Goal: Information Seeking & Learning: Learn about a topic

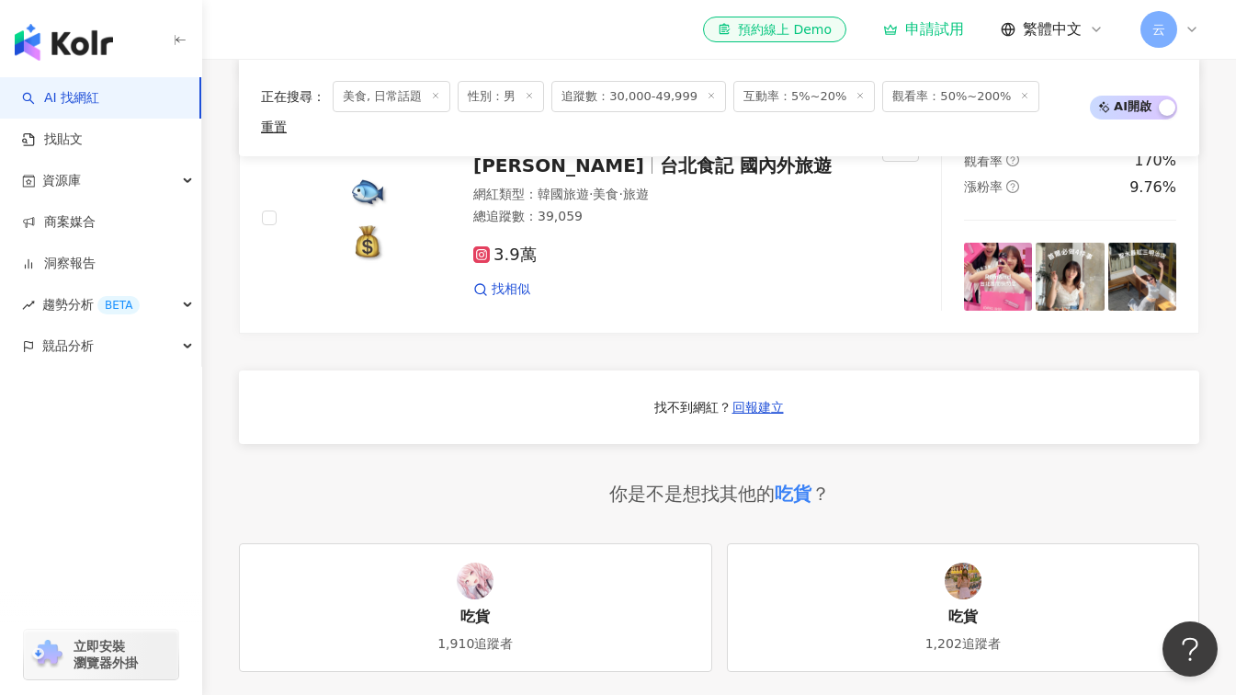
scroll to position [1379, 0]
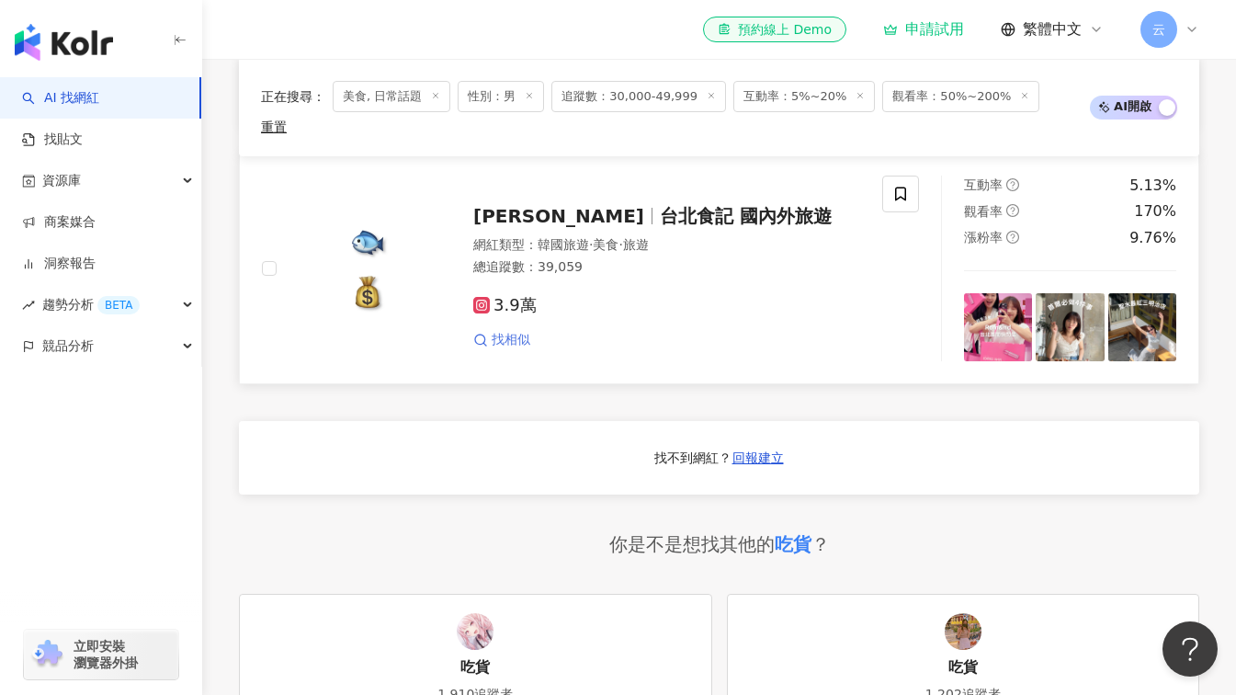
click at [498, 331] on span "找相似" at bounding box center [511, 340] width 39 height 18
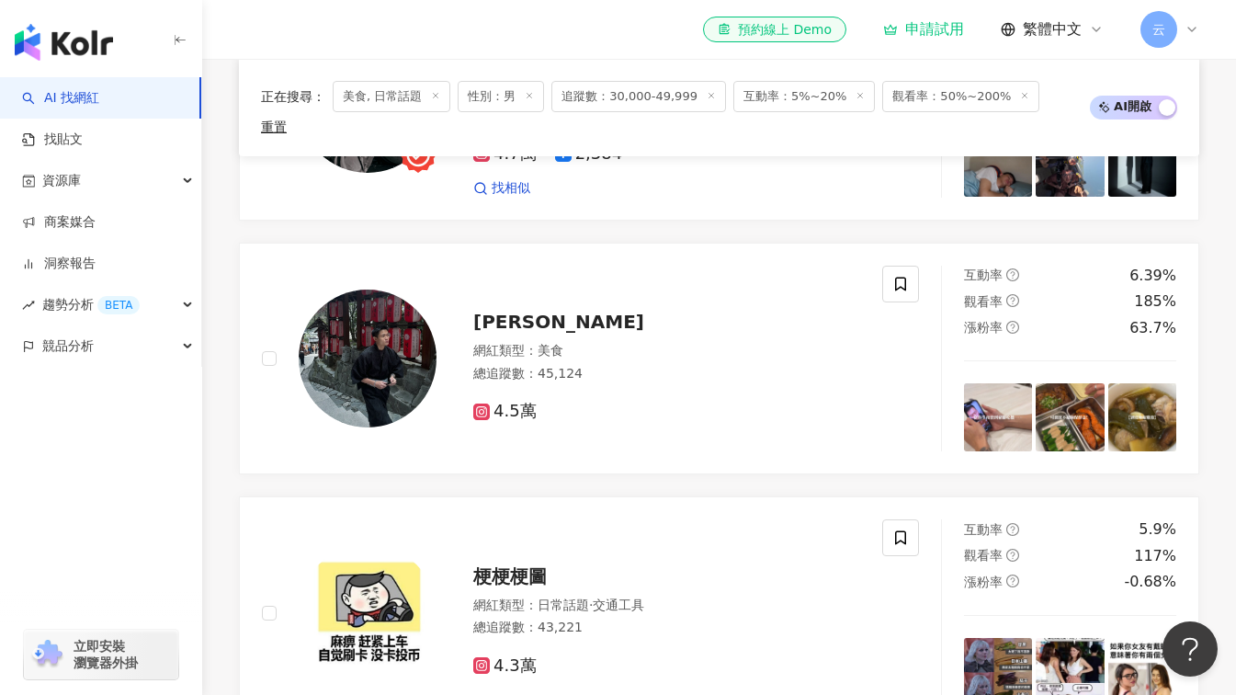
scroll to position [779, 0]
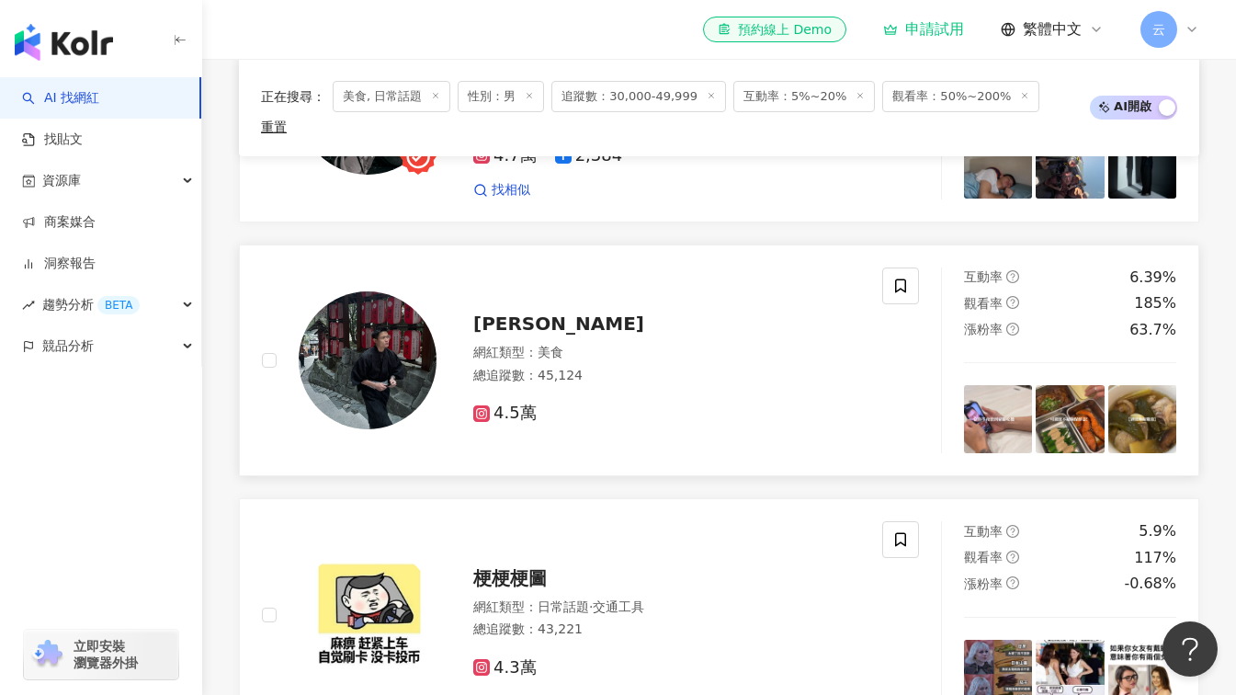
click at [499, 314] on span "YEN阿元" at bounding box center [558, 324] width 171 height 22
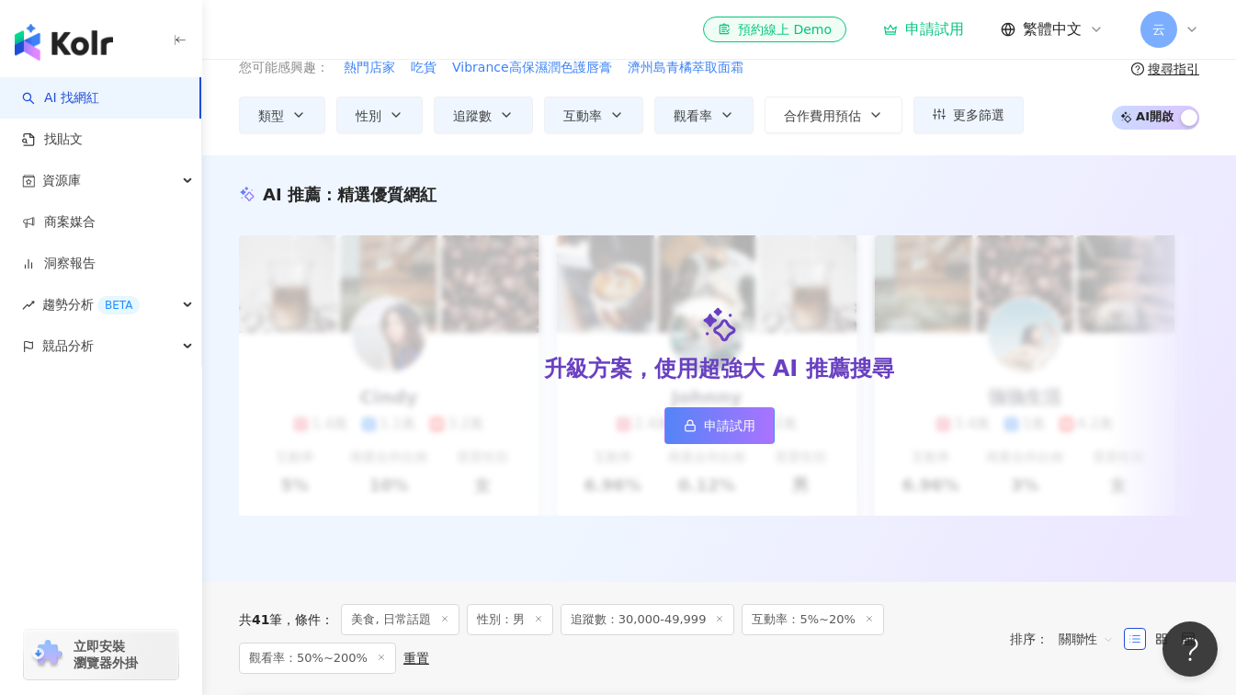
scroll to position [0, 0]
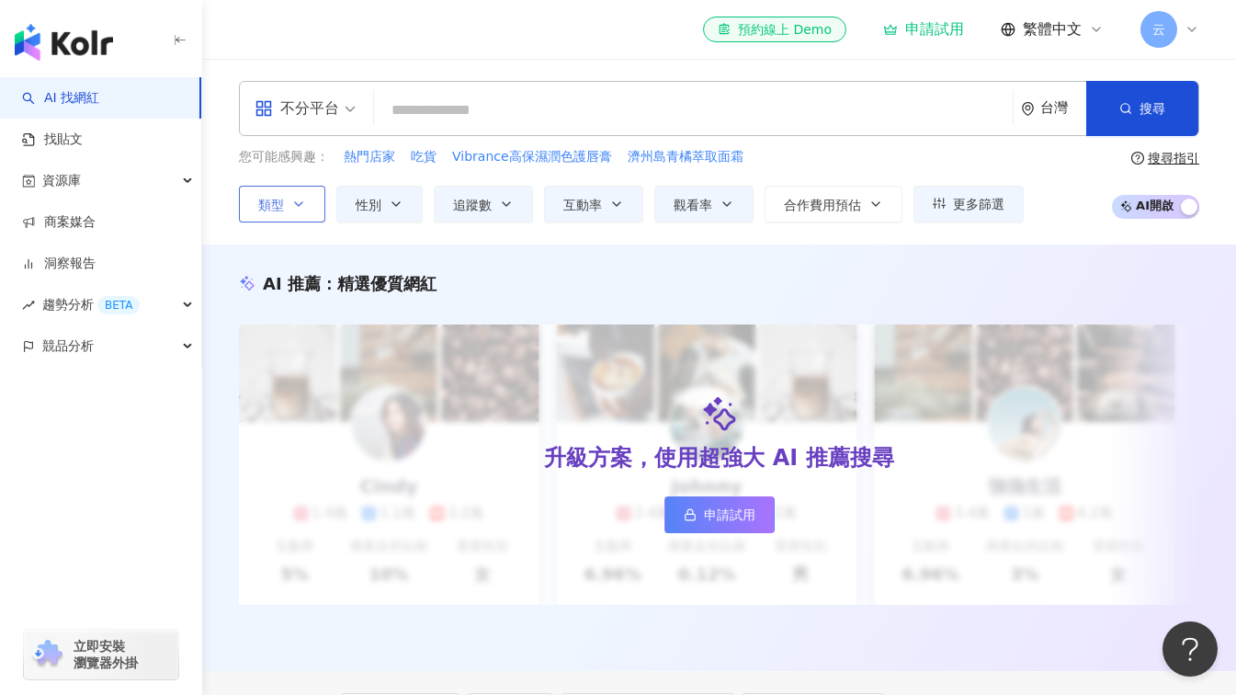
click at [306, 204] on button "類型" at bounding box center [282, 204] width 86 height 37
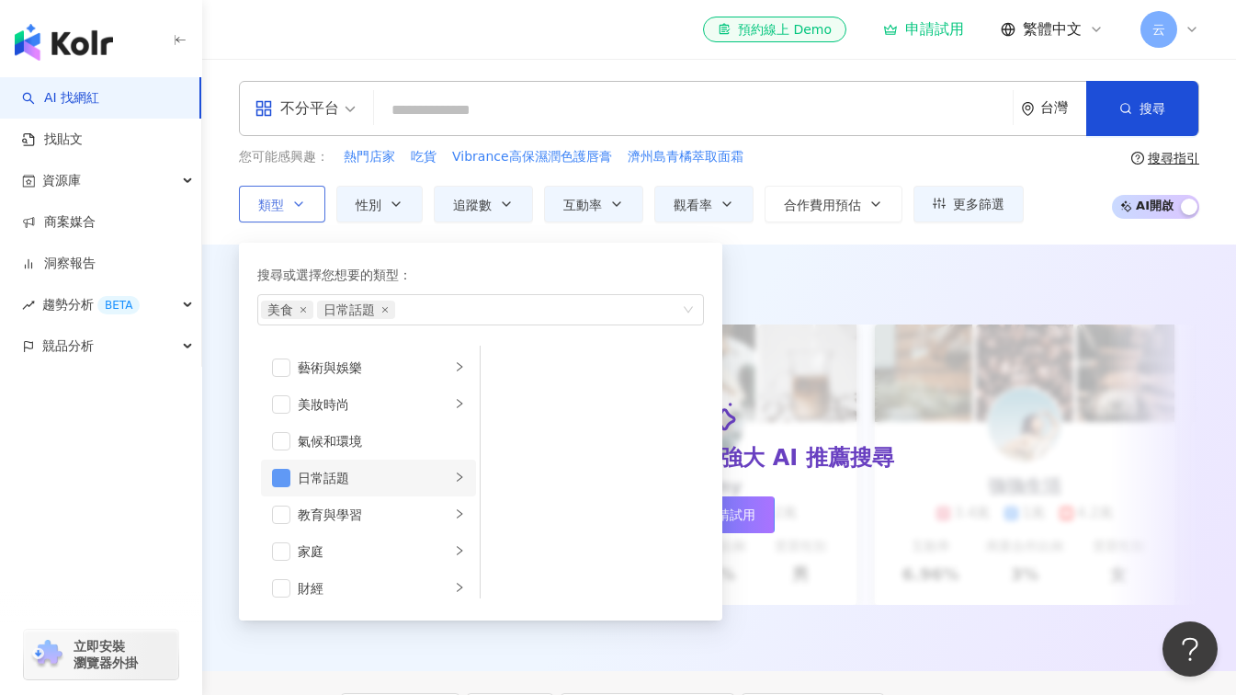
click at [283, 469] on span "button" at bounding box center [281, 478] width 18 height 18
click at [224, 222] on div "不分平台 台灣 搜尋 4441ef75-e8dd-4c74-b737-92194c82d7b2 MR.KiDD tiktok-icon 10,961 追蹤者 …" at bounding box center [719, 152] width 1034 height 142
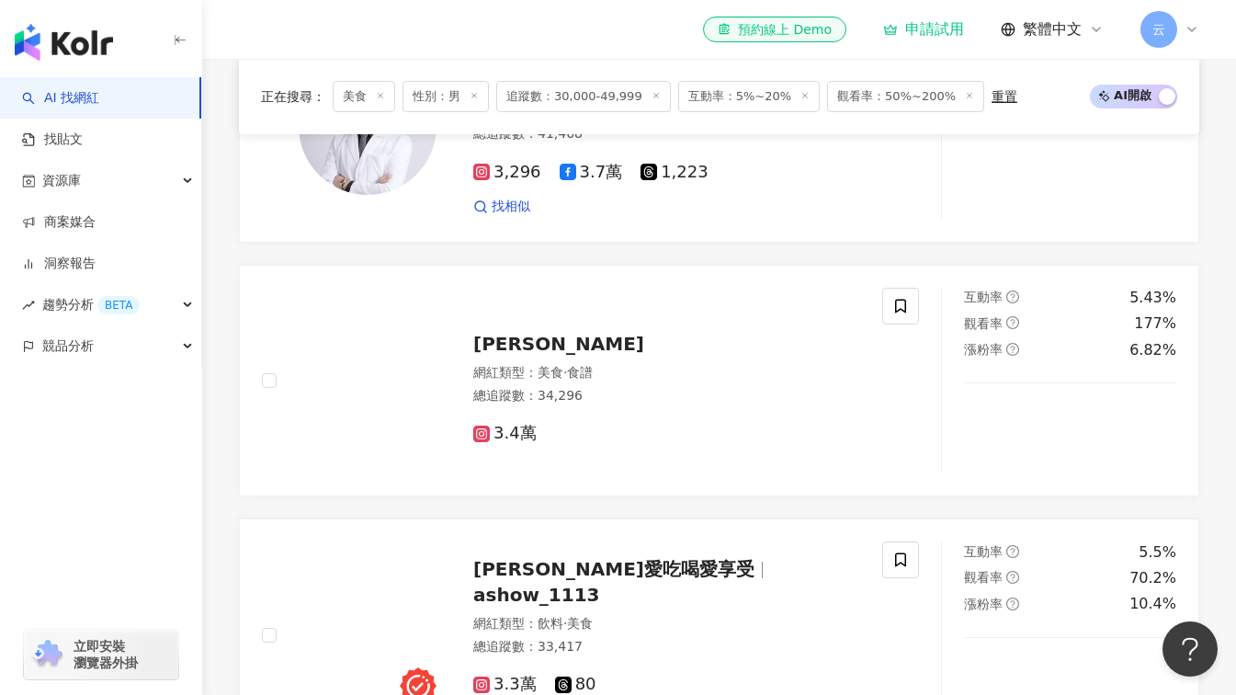
scroll to position [1081, 0]
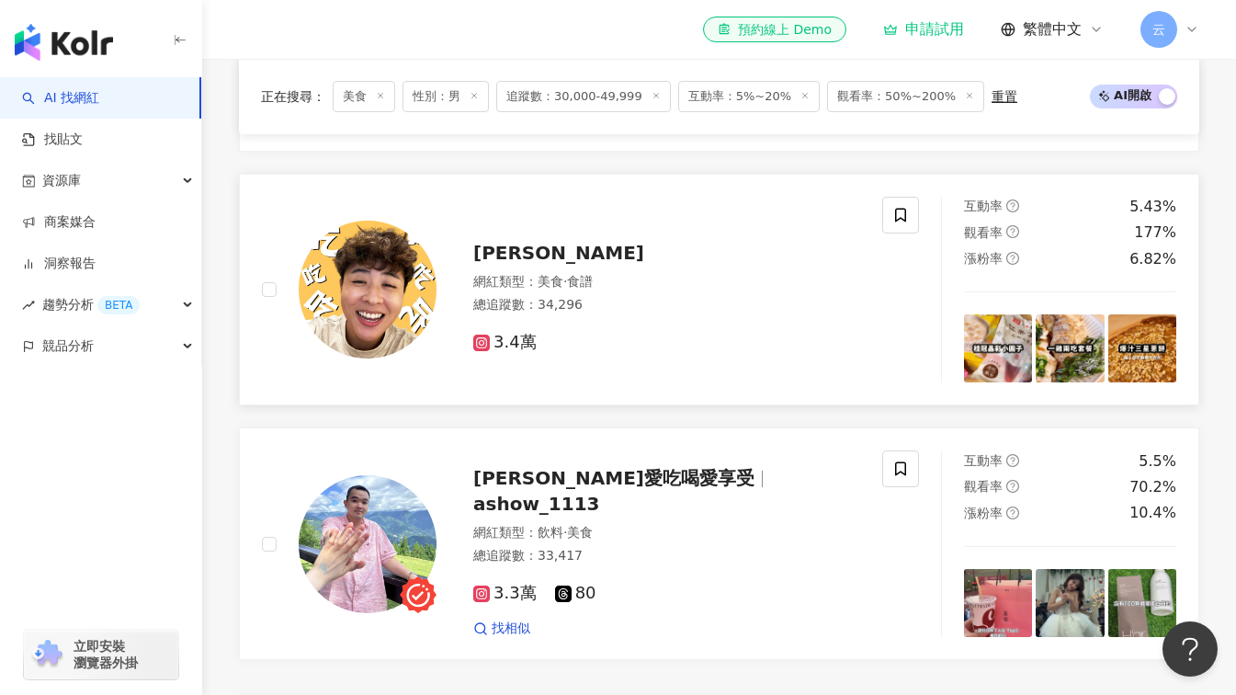
click at [513, 264] on span "黃ㄚ黃" at bounding box center [558, 253] width 171 height 22
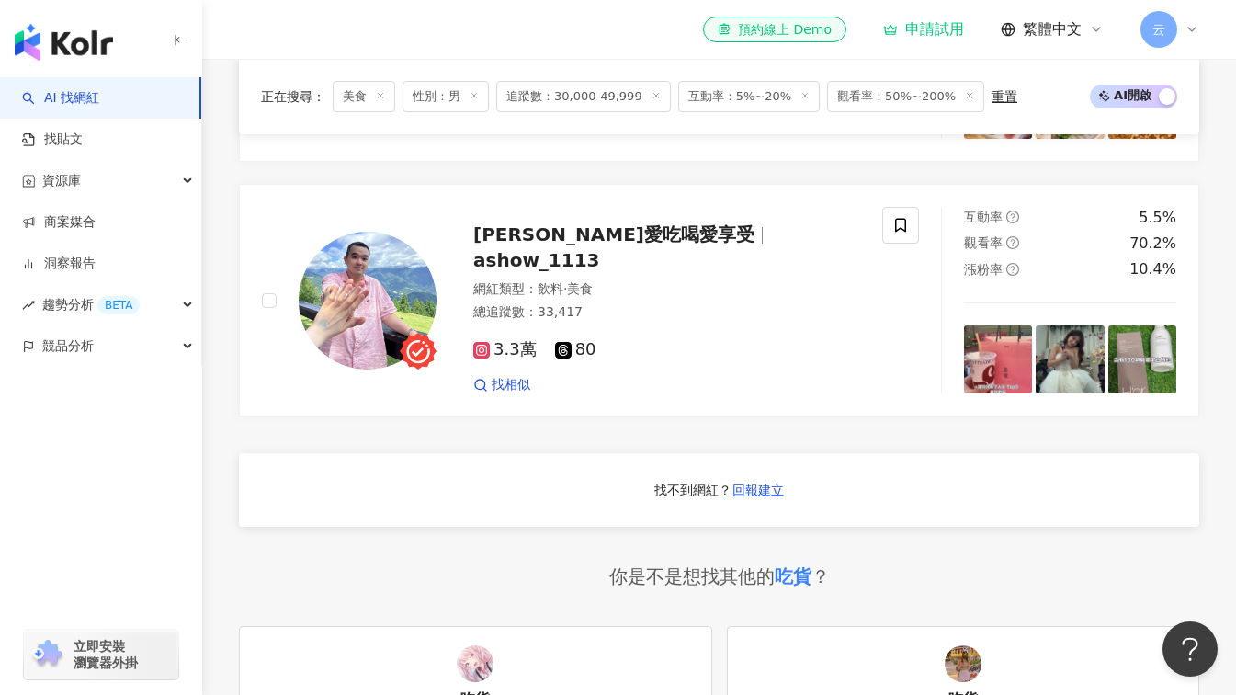
scroll to position [1357, 0]
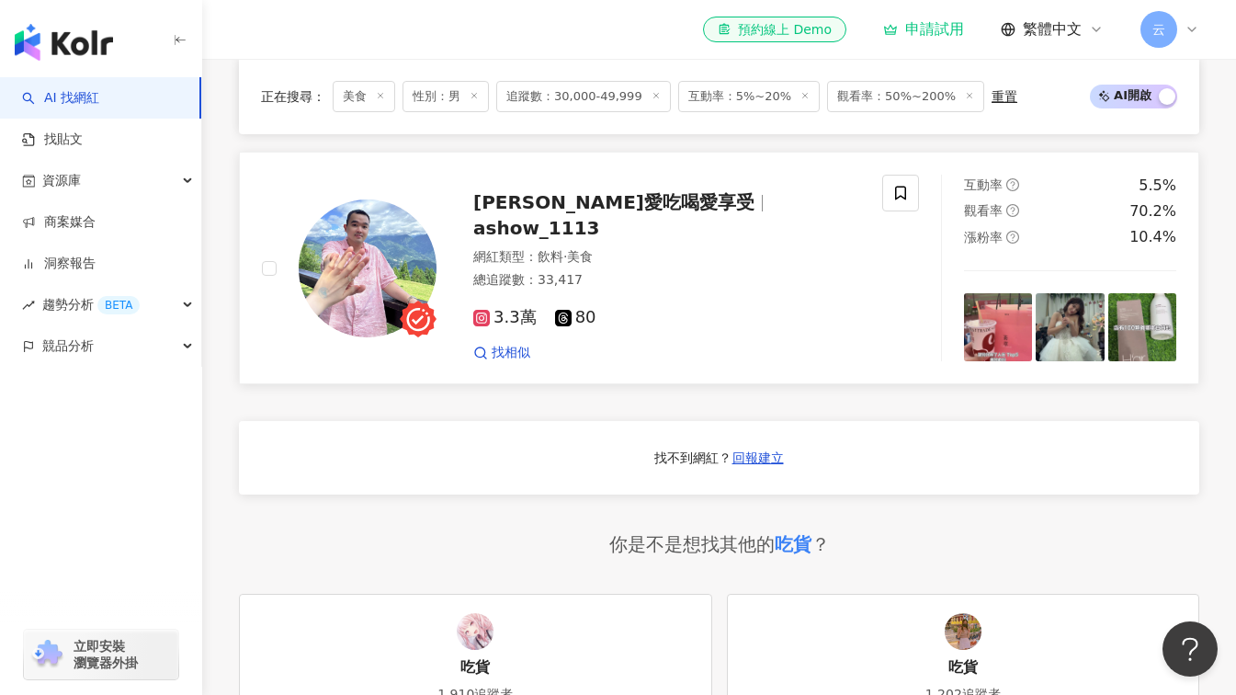
click at [600, 233] on span "ashow_1113" at bounding box center [536, 228] width 127 height 22
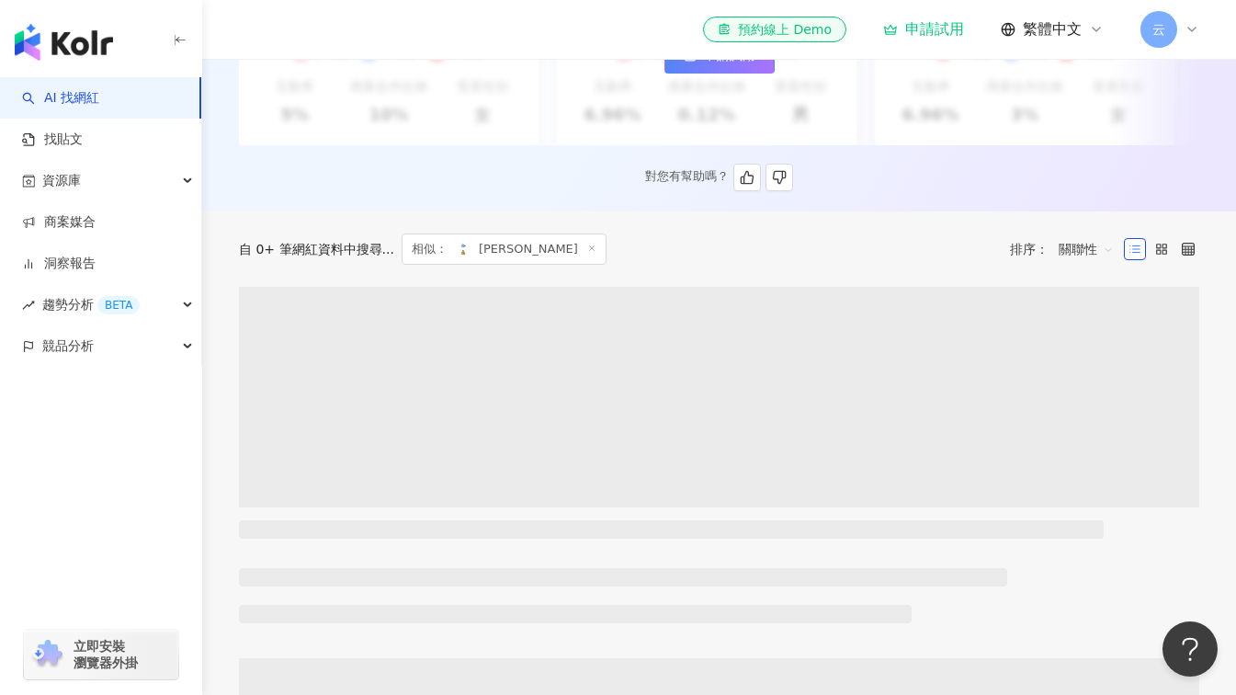
scroll to position [497, 0]
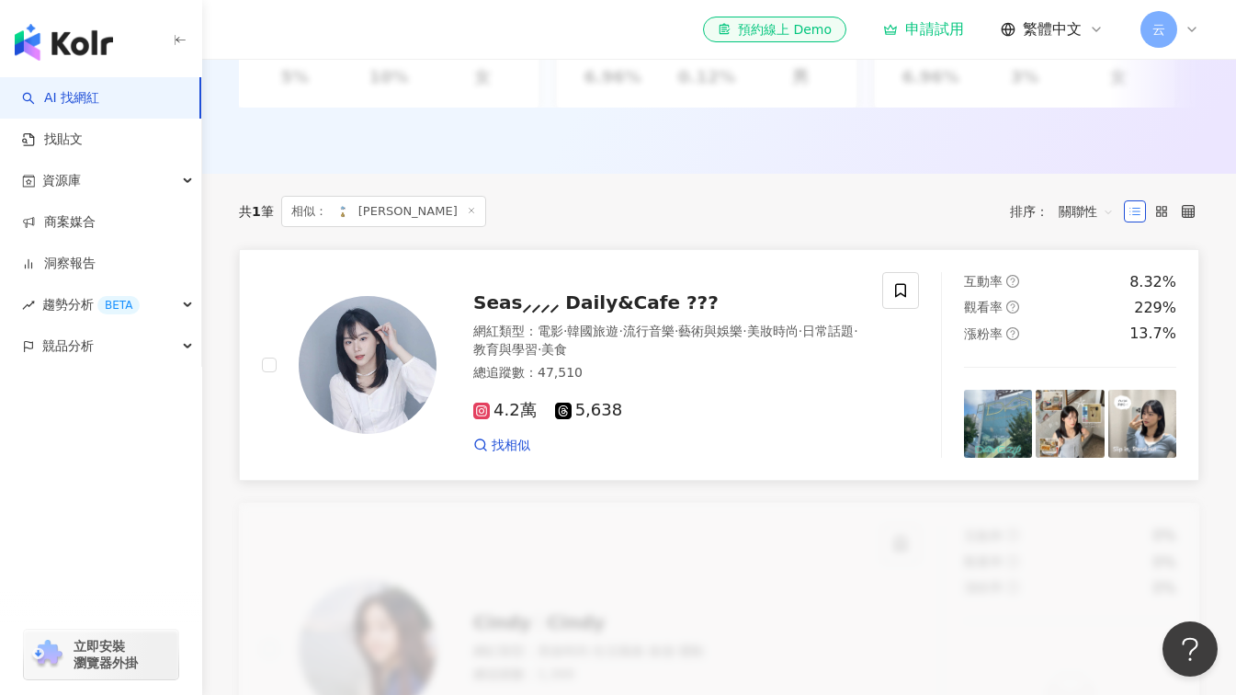
click at [572, 332] on div "Seas⸝⸝⸝⸝ Daily&Cafe ??? 網紅類型 ： 電影 · 韓國旅遊 · 流行音樂 · 藝術與娛樂 · 美妝時尚 · 日常話題 · 教育與學習 ·…" at bounding box center [649, 364] width 424 height 179
click at [496, 451] on span "找相似" at bounding box center [511, 446] width 39 height 18
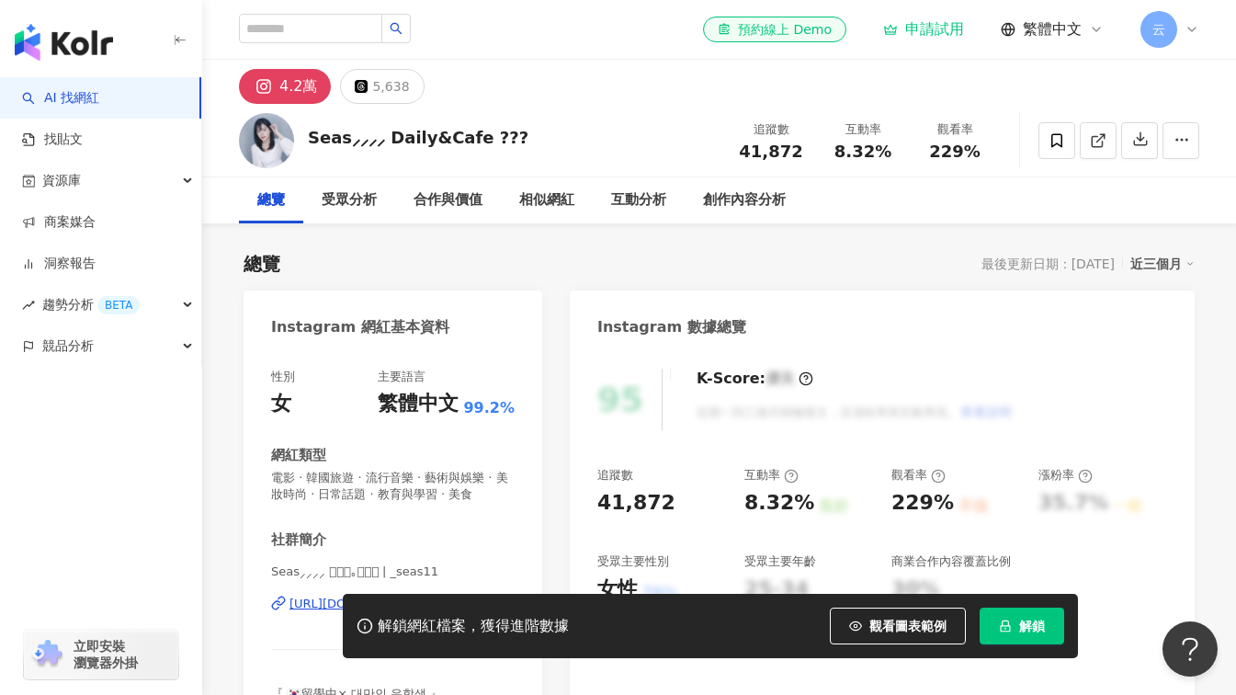
scroll to position [368, 0]
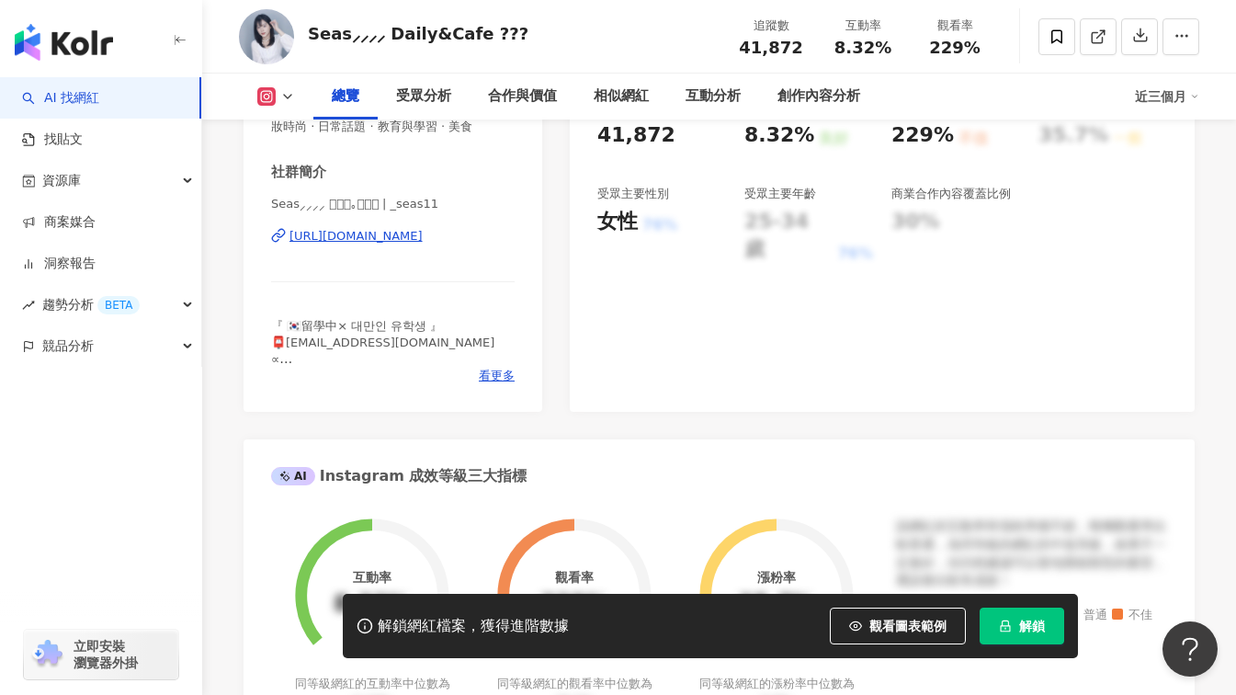
click at [423, 244] on div "https://www.instagram.com/_seas11/" at bounding box center [356, 236] width 133 height 17
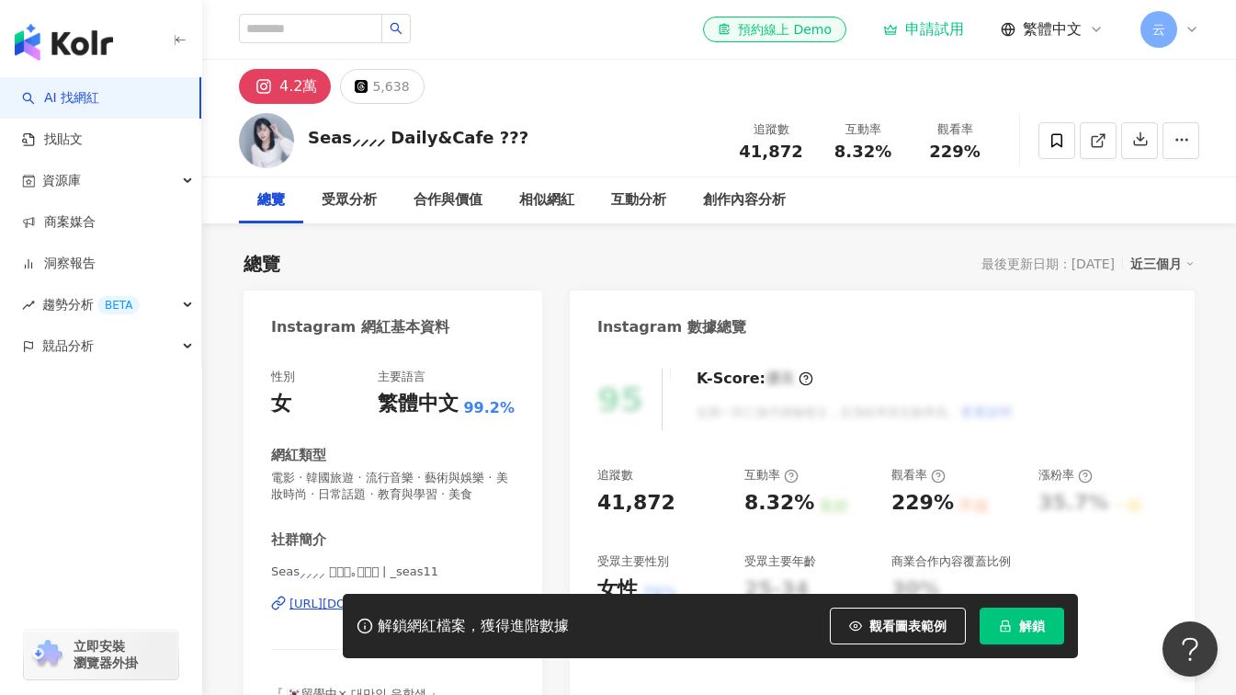
scroll to position [0, 0]
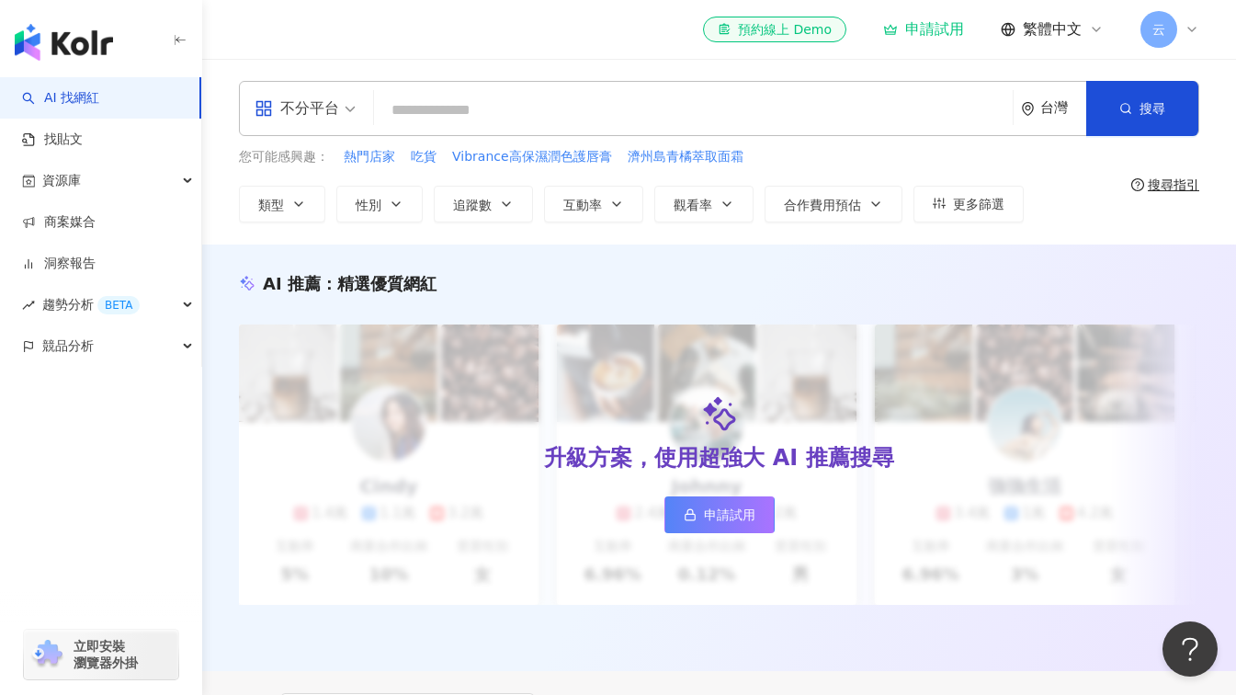
click at [413, 108] on input "search" at bounding box center [693, 110] width 624 height 35
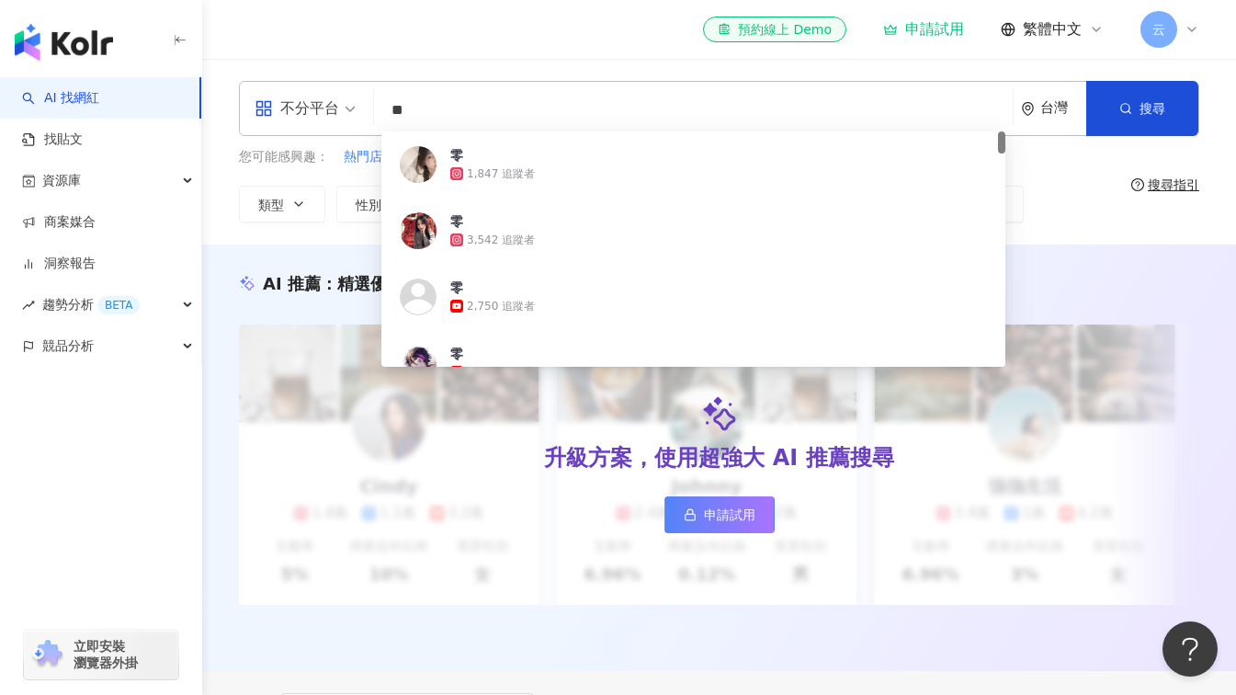
type input "**"
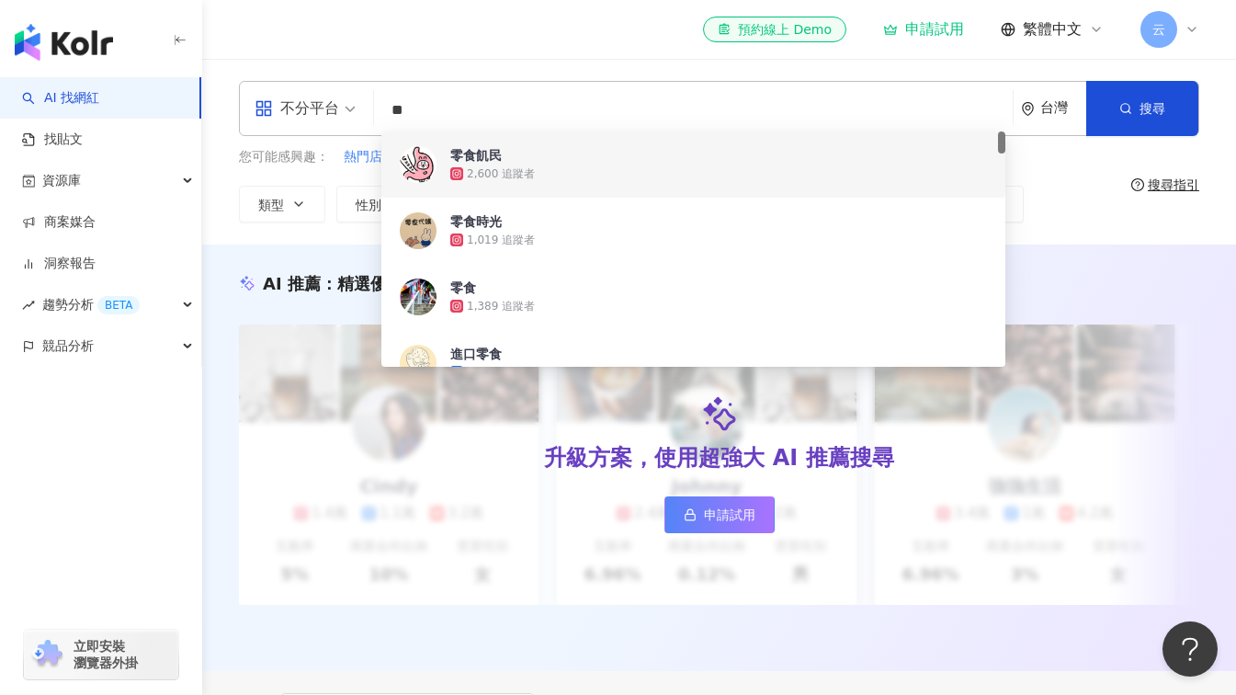
click at [470, 159] on div "零食飢民" at bounding box center [475, 155] width 51 height 18
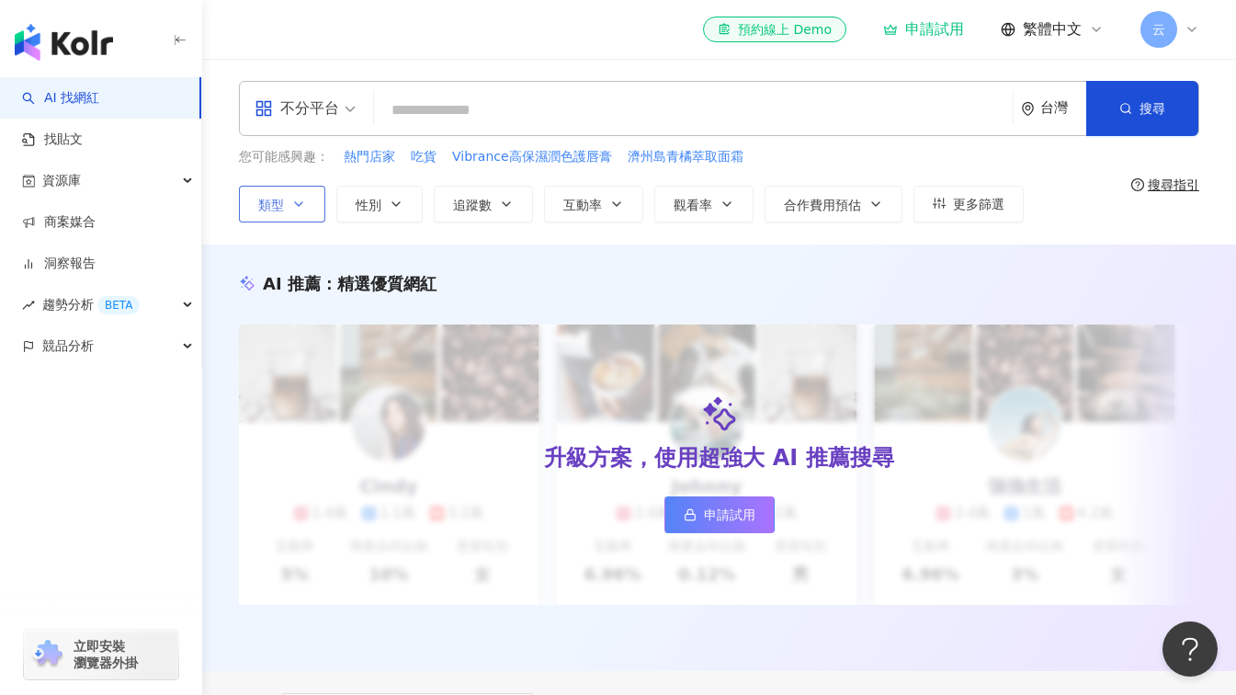
click at [302, 202] on icon "button" at bounding box center [298, 204] width 7 height 4
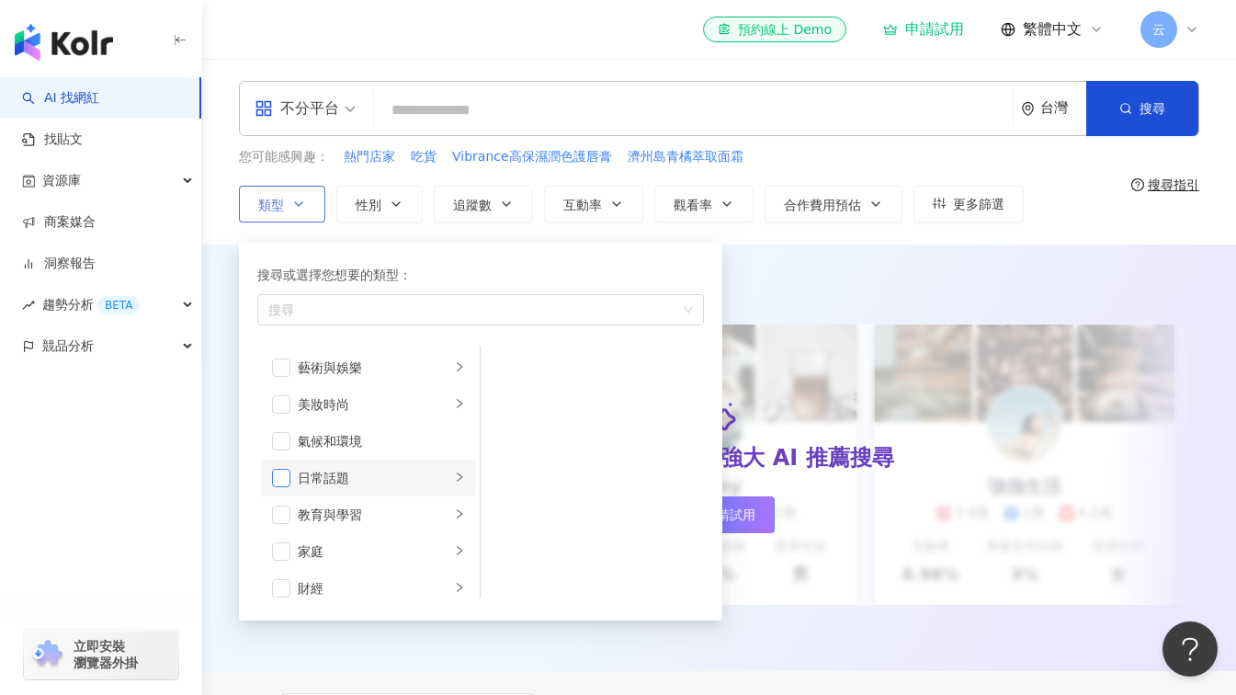
click at [279, 484] on span "button" at bounding box center [281, 478] width 18 height 18
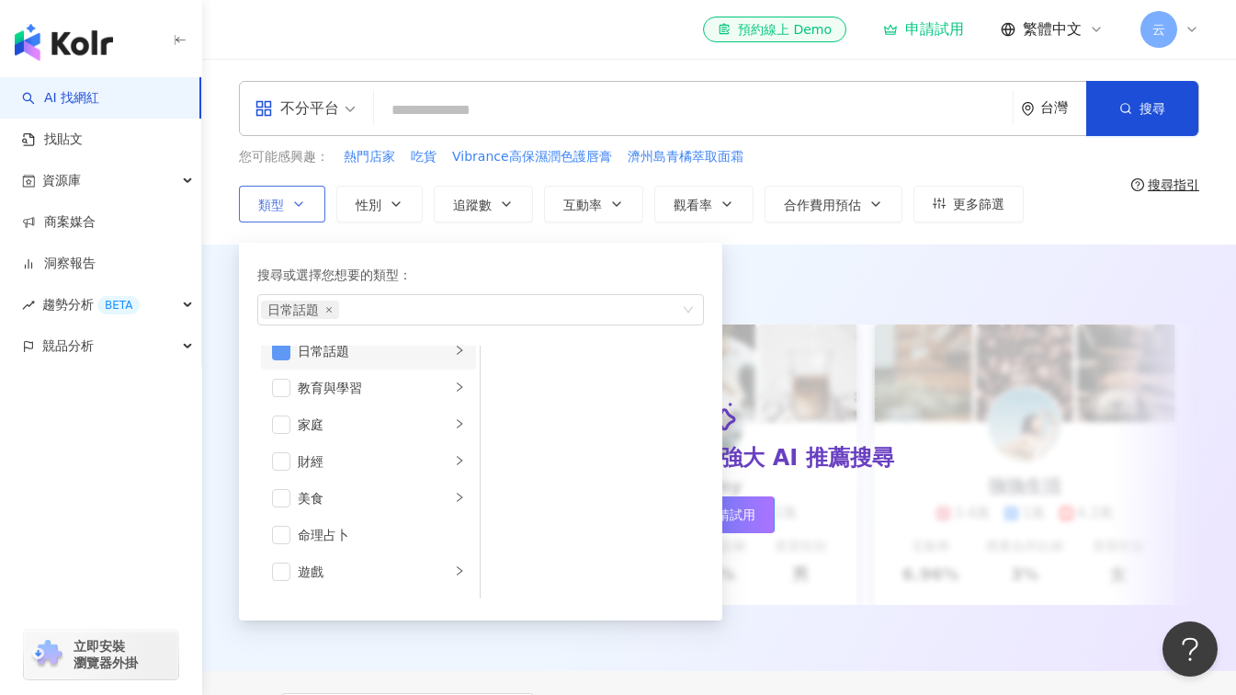
scroll to position [184, 0]
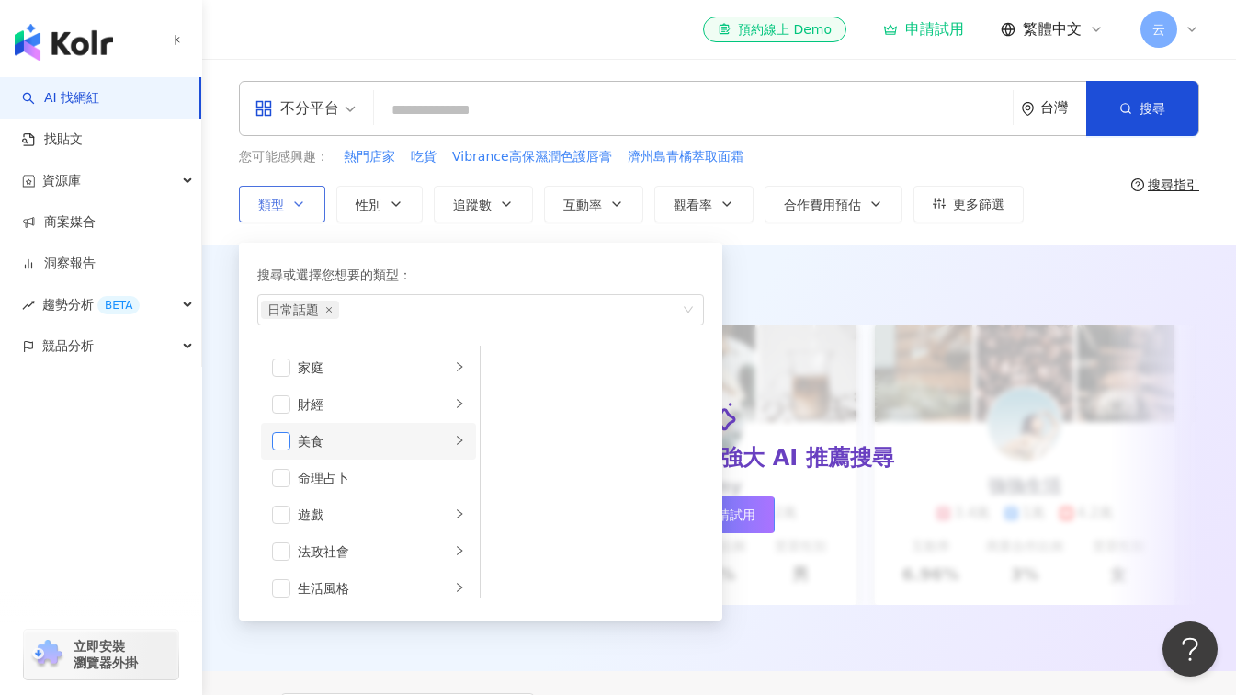
click at [283, 442] on span "button" at bounding box center [281, 441] width 18 height 18
click at [286, 404] on span "button" at bounding box center [281, 404] width 18 height 18
click at [469, 311] on icon "close" at bounding box center [466, 309] width 7 height 7
click at [397, 196] on button "性別" at bounding box center [379, 204] width 86 height 37
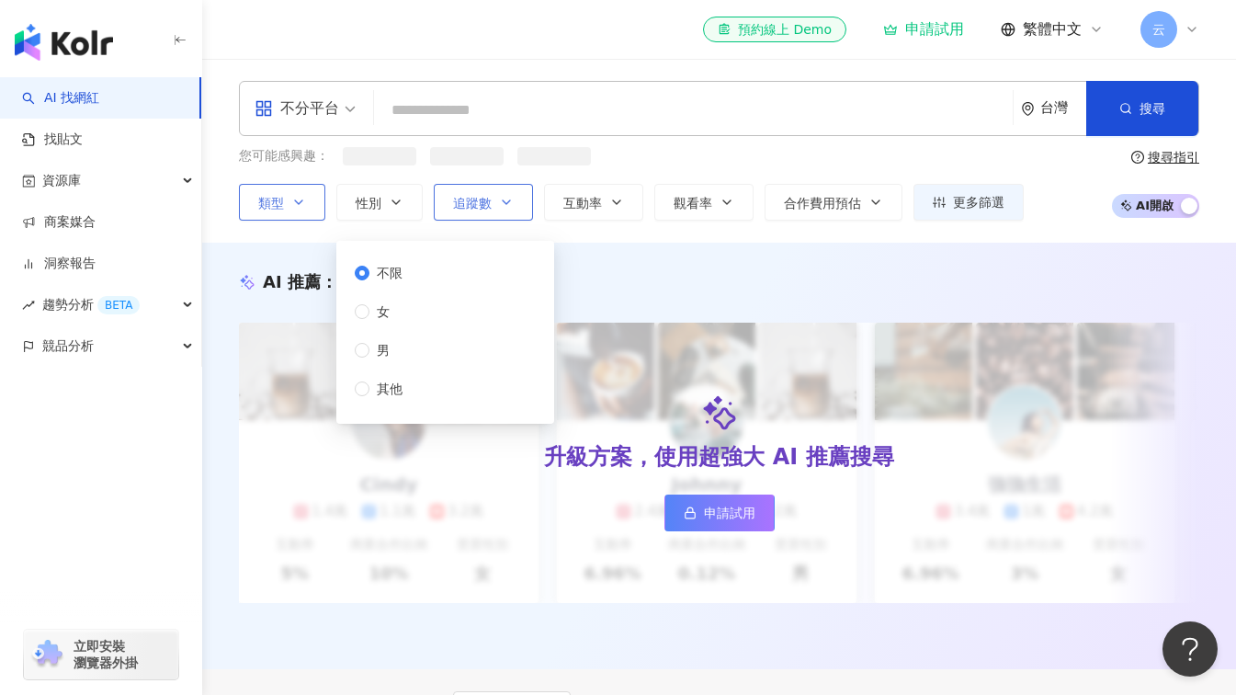
click at [479, 200] on span "追蹤數" at bounding box center [472, 203] width 39 height 15
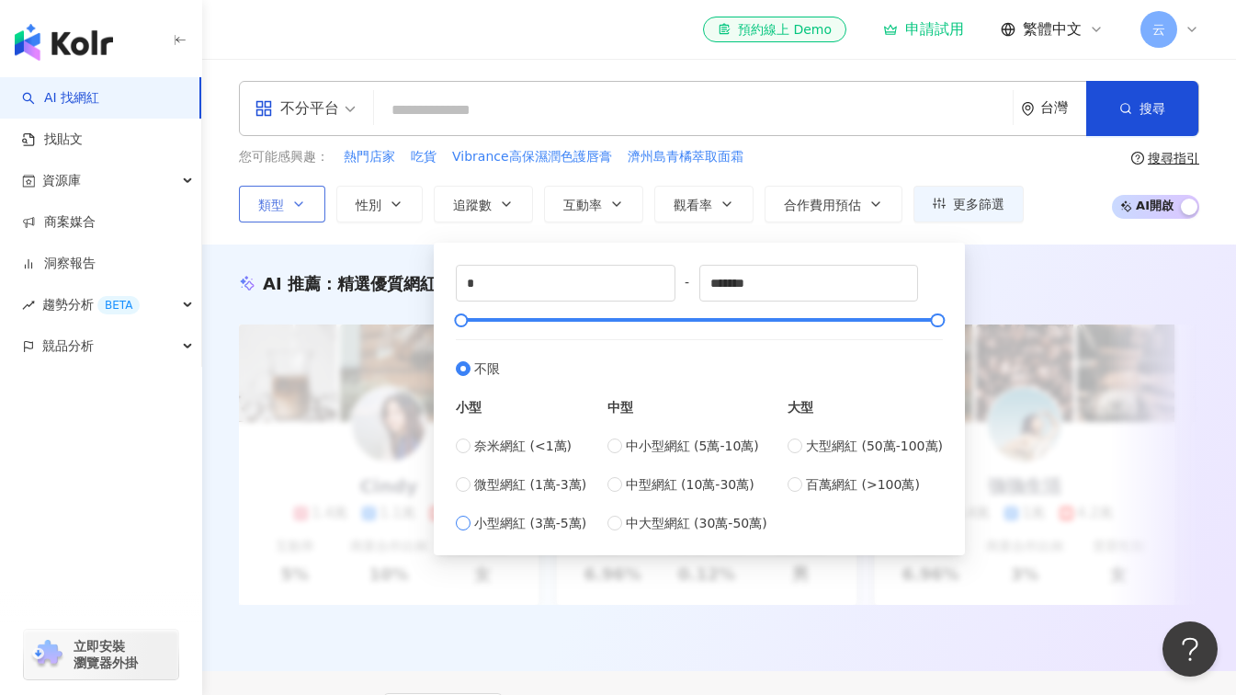
type input "*****"
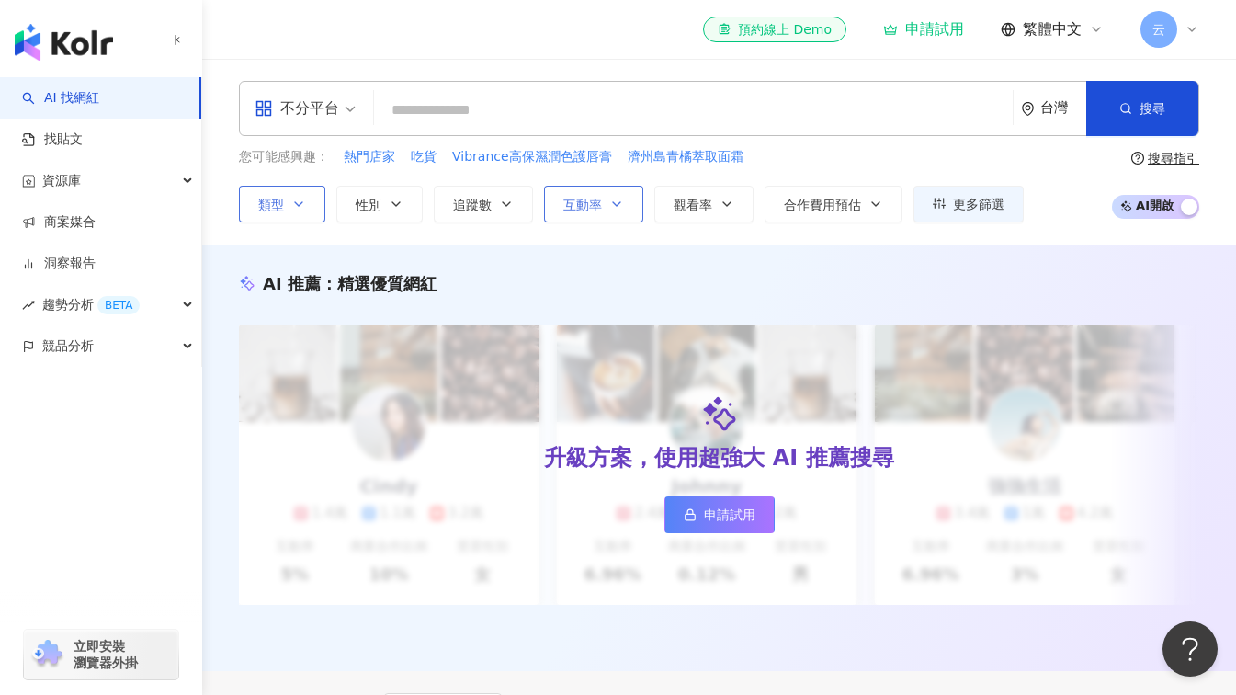
click at [618, 204] on icon "button" at bounding box center [616, 204] width 7 height 4
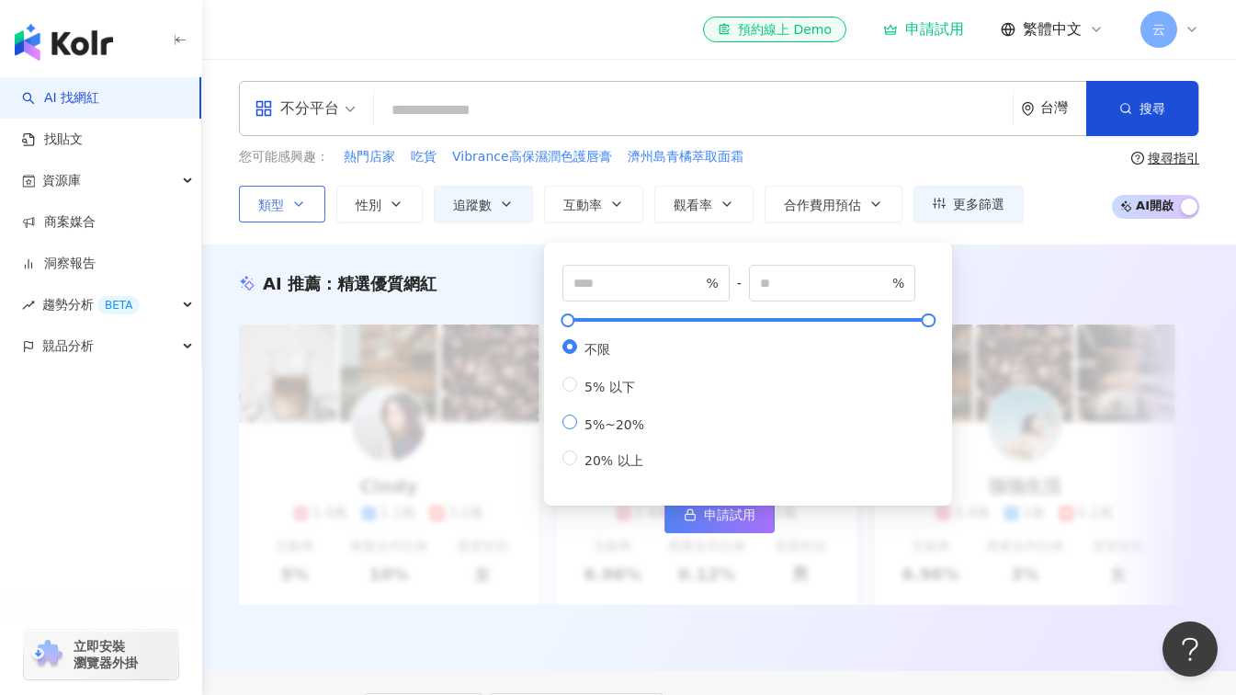
type input "*"
type input "**"
click at [663, 237] on div "* % - ** % 不限 5% 以下 5%~20% 20% 以上" at bounding box center [748, 369] width 408 height 272
click at [1036, 224] on div "不分平台 台灣 搜尋 9b0524f3-07e1-4e9f-a0dd-f0ef4003cb19 零食飢民 2,600 追蹤者 零食時光 1,019 追蹤者 零…" at bounding box center [719, 152] width 1034 height 186
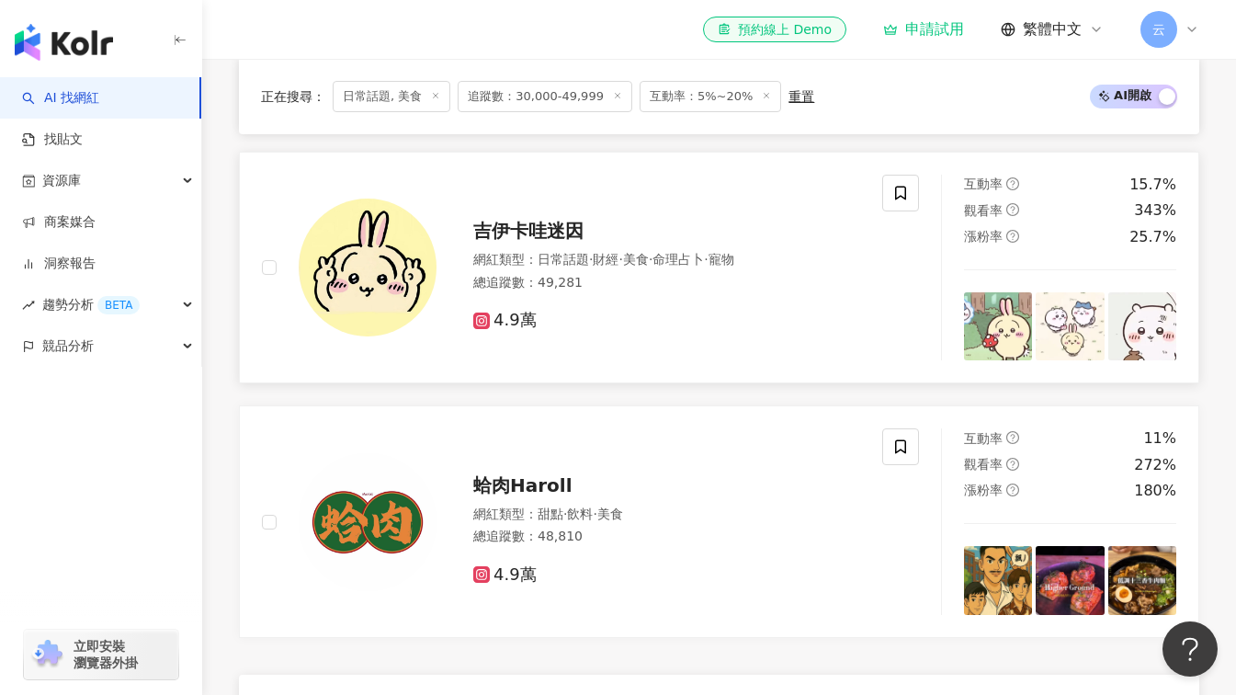
scroll to position [1379, 0]
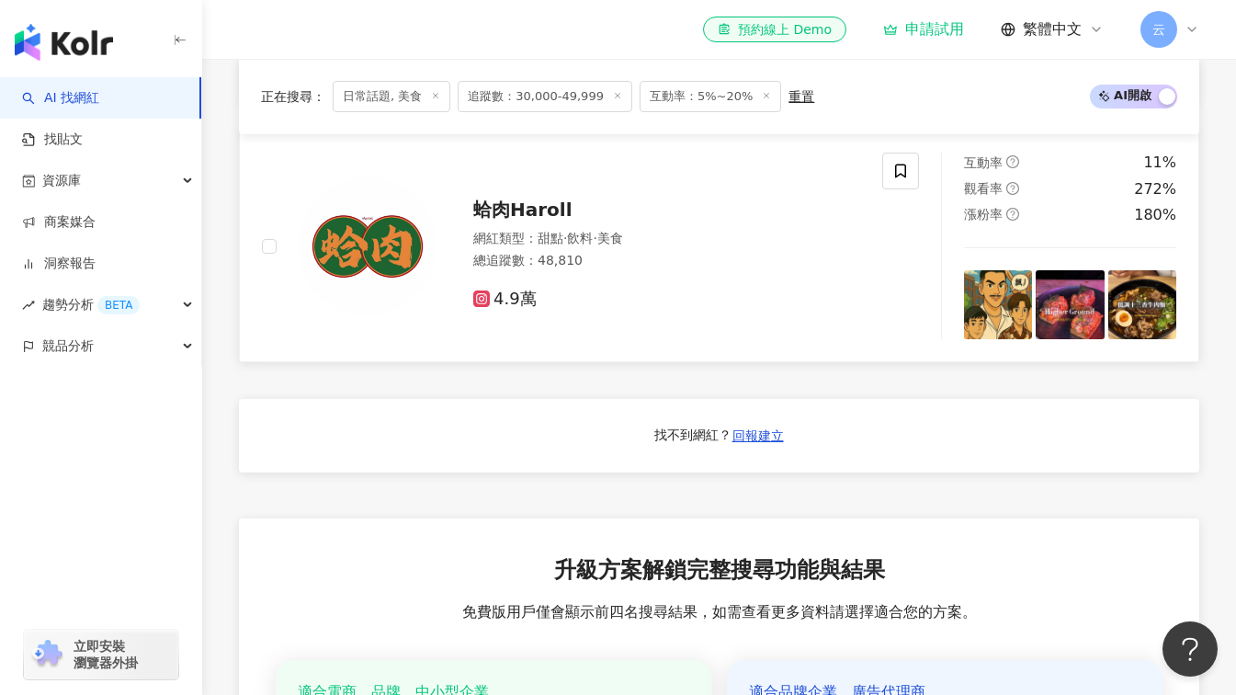
click at [517, 217] on span "蛤肉Haroll" at bounding box center [522, 210] width 99 height 22
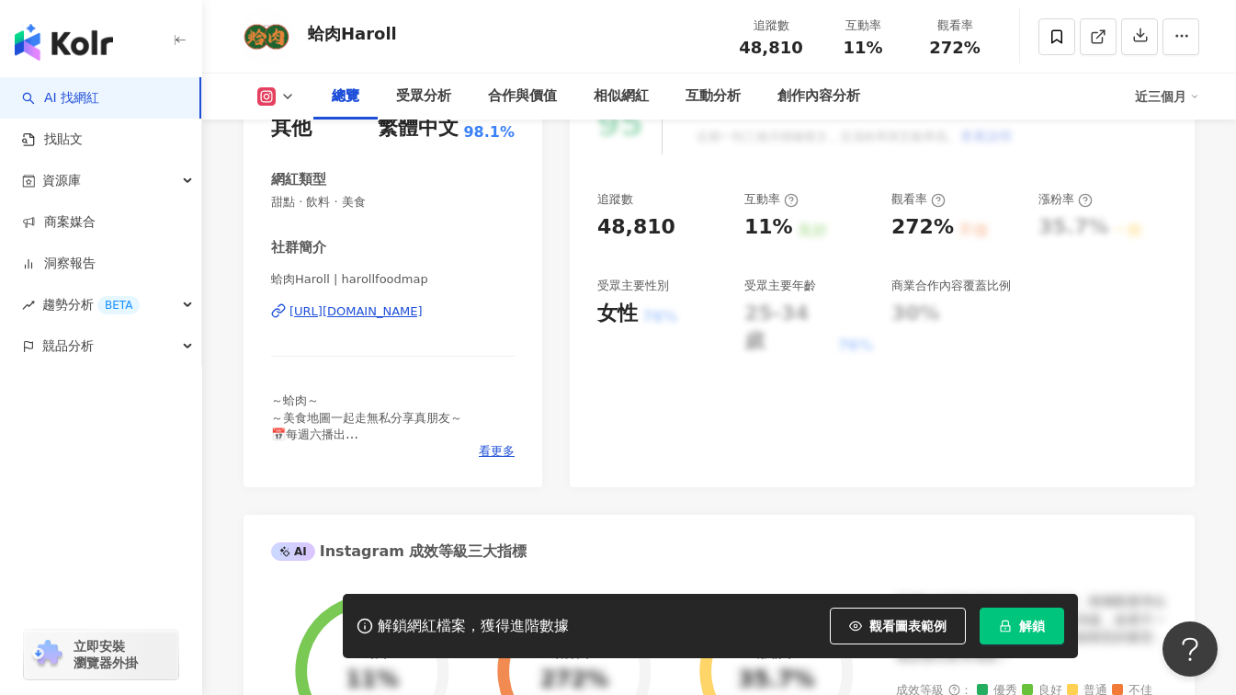
click at [423, 307] on div "https://www.instagram.com/harollfoodmap/" at bounding box center [356, 311] width 133 height 17
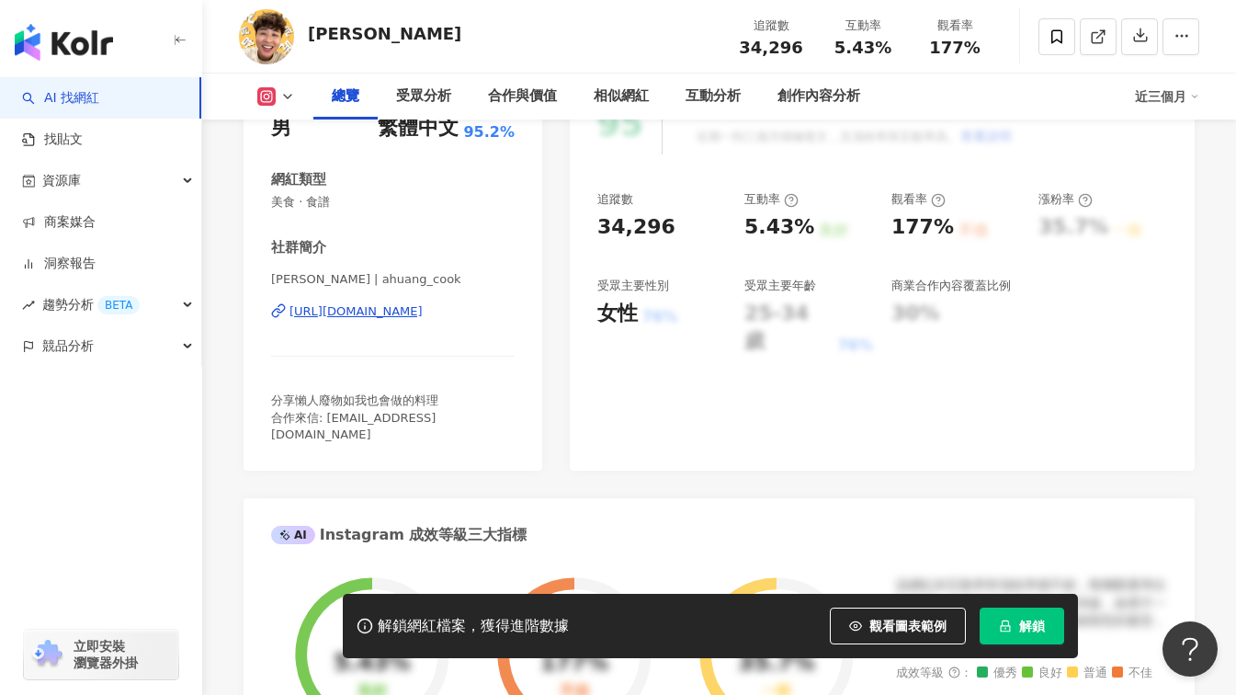
click at [396, 311] on div "[URL][DOMAIN_NAME]" at bounding box center [356, 311] width 133 height 17
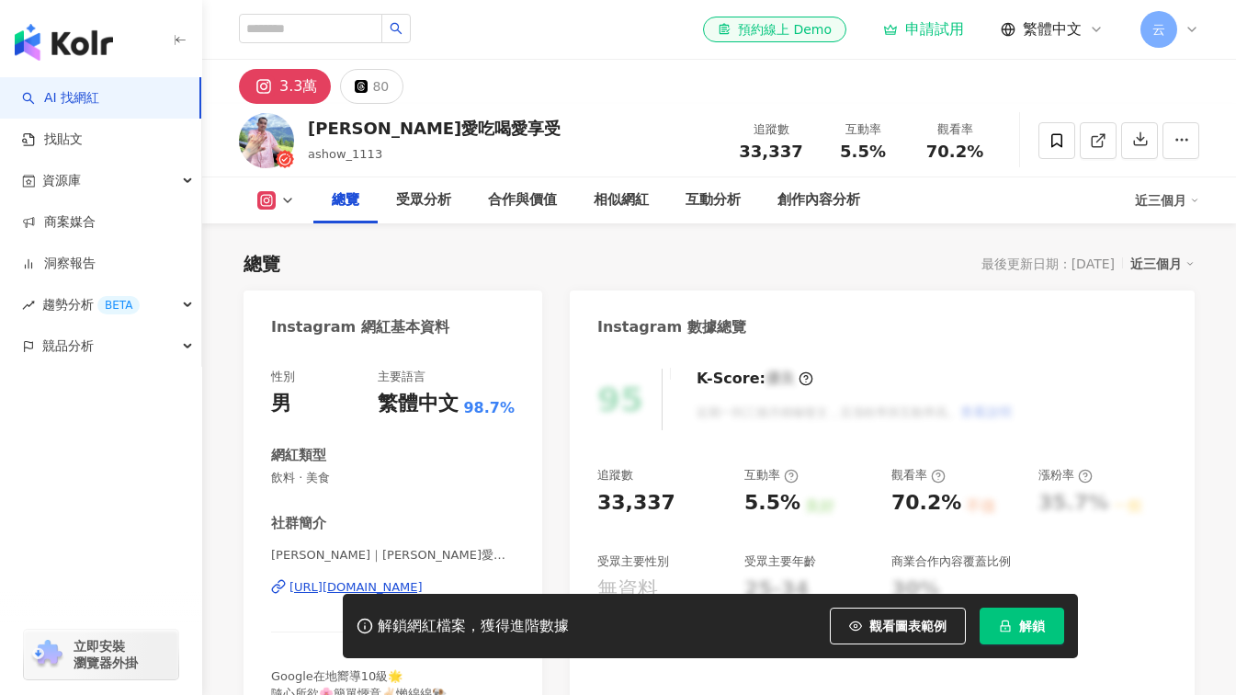
scroll to position [460, 0]
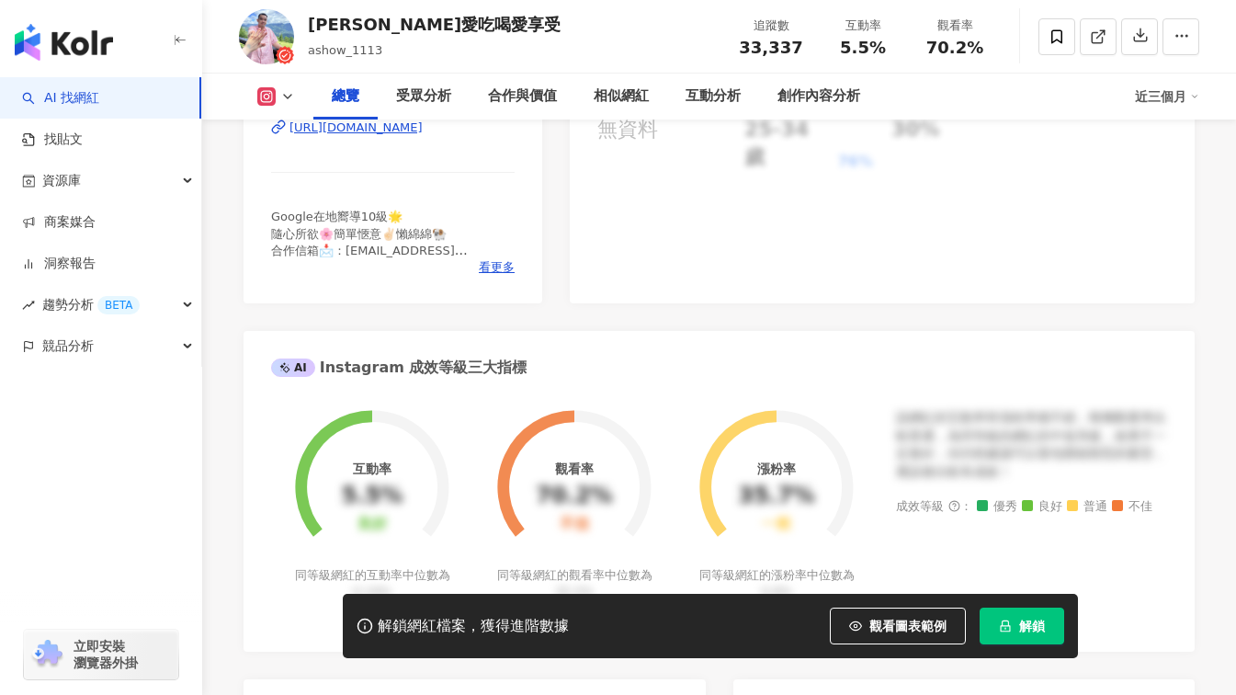
click at [423, 135] on div "https://www.instagram.com/ashow_1113/" at bounding box center [356, 127] width 133 height 17
